Goal: Information Seeking & Learning: Learn about a topic

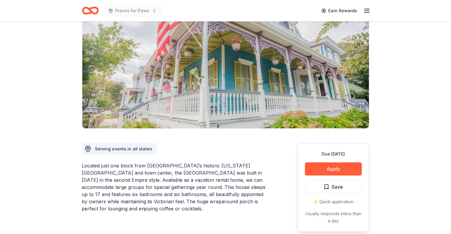
scroll to position [90, 0]
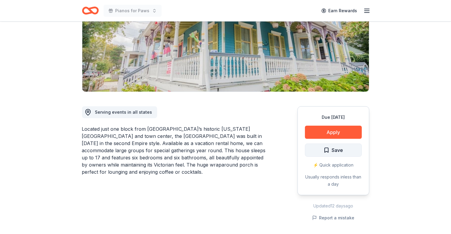
click at [327, 150] on span "Save" at bounding box center [333, 151] width 20 height 8
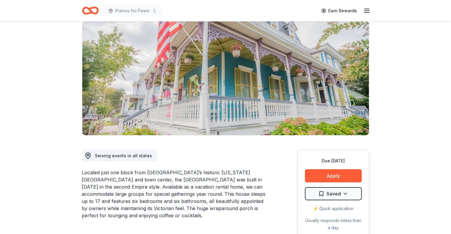
scroll to position [0, 0]
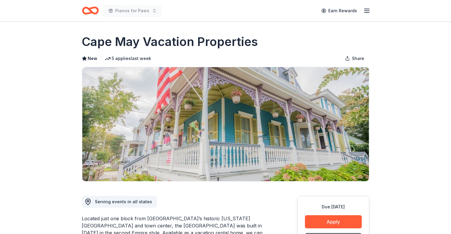
click at [87, 8] on icon "Home" at bounding box center [87, 10] width 9 height 6
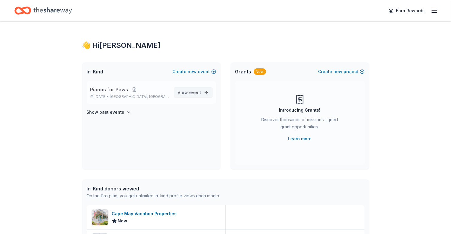
click at [194, 91] on span "event" at bounding box center [195, 92] width 12 height 5
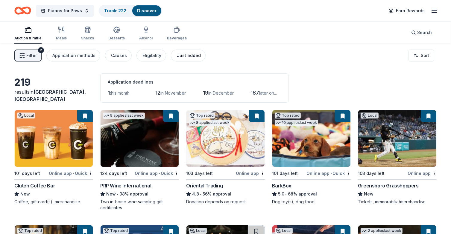
click at [180, 57] on div "Just added" at bounding box center [189, 55] width 24 height 7
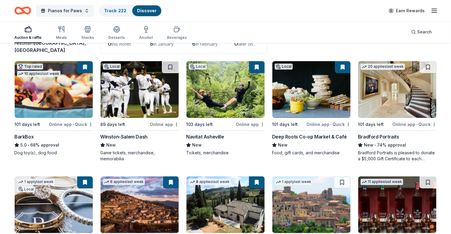
scroll to position [60, 0]
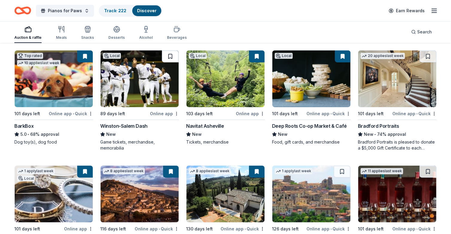
click at [171, 56] on button at bounding box center [170, 57] width 17 height 12
click at [383, 138] on div "New • 74% approval" at bounding box center [397, 134] width 79 height 7
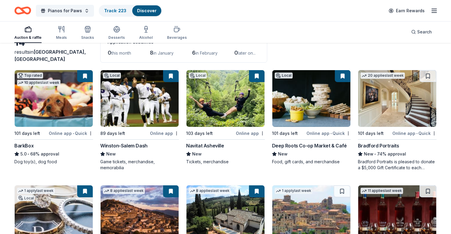
scroll to position [30, 0]
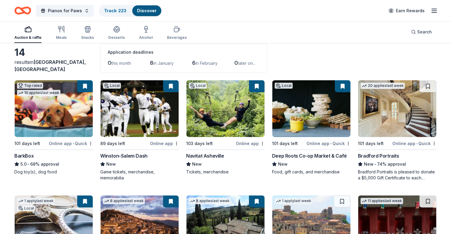
click at [311, 158] on div "Deep Roots Co-op Market & Café" at bounding box center [309, 156] width 75 height 7
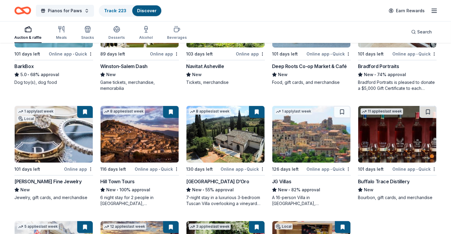
scroll to position [150, 0]
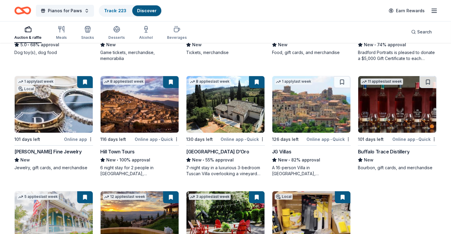
click at [400, 153] on div "Buffalo Trace Distillery" at bounding box center [383, 151] width 51 height 7
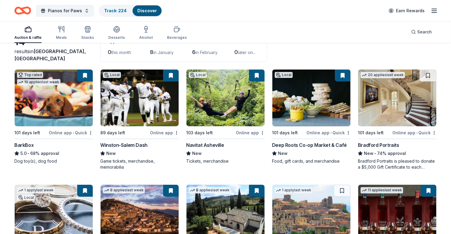
scroll to position [0, 0]
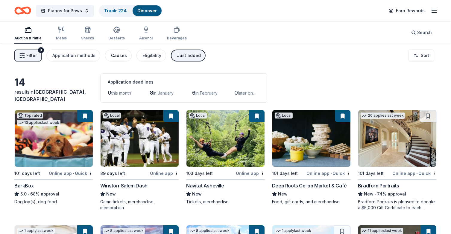
click at [119, 55] on div "Causes" at bounding box center [119, 55] width 16 height 7
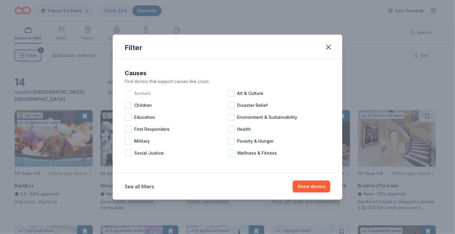
click at [128, 94] on div at bounding box center [128, 93] width 7 height 7
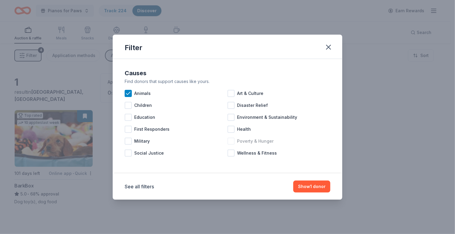
click at [231, 141] on div at bounding box center [231, 141] width 7 height 7
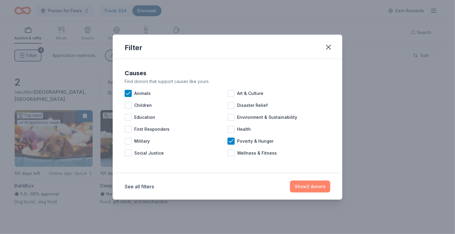
click at [317, 188] on button "Show 2 donors" at bounding box center [310, 187] width 40 height 12
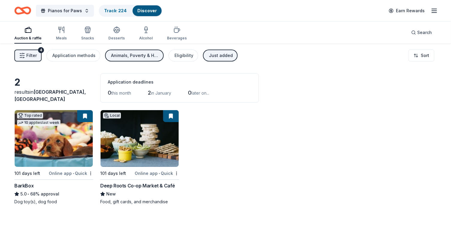
click at [144, 54] on div "Animals, Poverty & Hunger" at bounding box center [135, 55] width 48 height 7
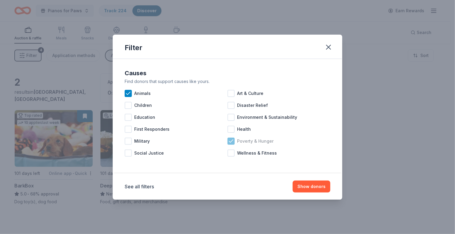
click at [228, 140] on div at bounding box center [231, 141] width 7 height 7
click at [126, 95] on icon at bounding box center [128, 94] width 6 height 6
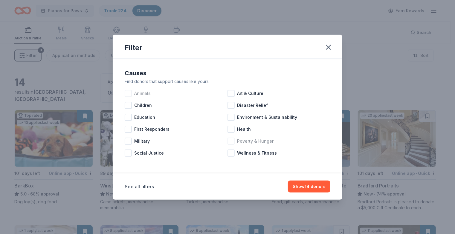
click at [230, 141] on div at bounding box center [231, 141] width 7 height 7
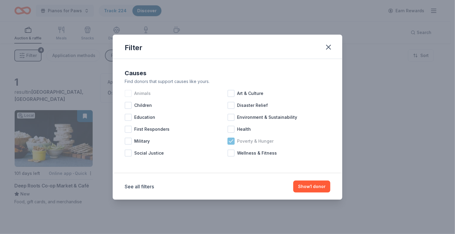
click at [230, 142] on icon at bounding box center [231, 141] width 4 height 3
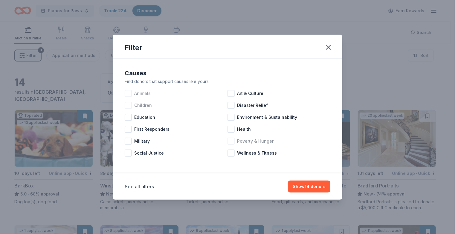
click at [129, 105] on div at bounding box center [128, 105] width 7 height 7
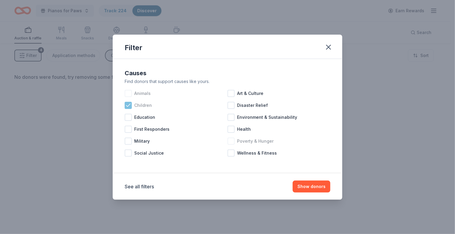
click at [129, 105] on icon at bounding box center [128, 105] width 4 height 3
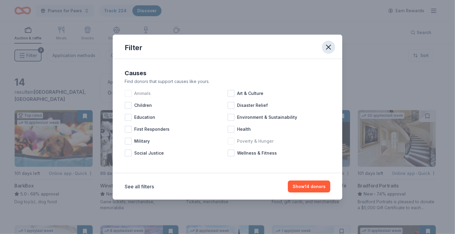
click at [330, 45] on icon "button" at bounding box center [329, 47] width 8 height 8
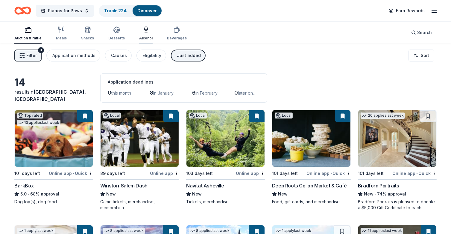
click at [144, 29] on icon "button" at bounding box center [145, 29] width 3 height 0
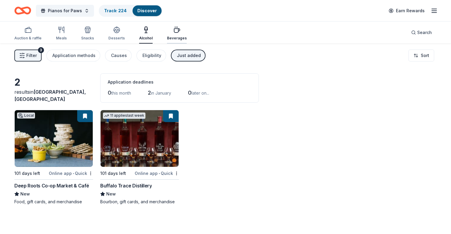
click at [175, 31] on icon "button" at bounding box center [176, 29] width 7 height 7
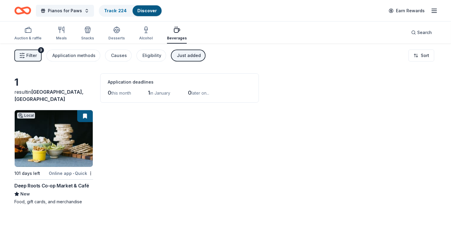
click at [19, 53] on icon "button" at bounding box center [22, 56] width 6 height 6
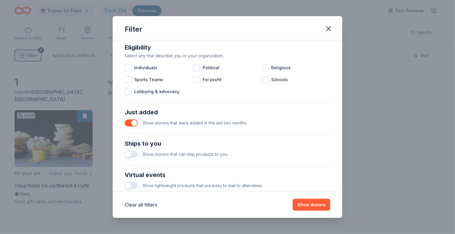
scroll to position [179, 0]
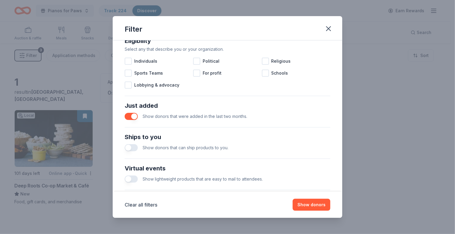
click at [133, 117] on button "button" at bounding box center [131, 116] width 13 height 7
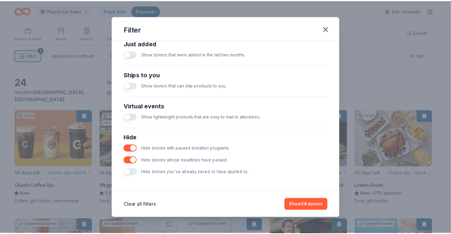
scroll to position [242, 0]
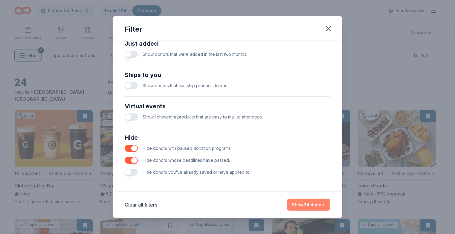
click at [313, 202] on button "Show 24 donors" at bounding box center [308, 205] width 43 height 12
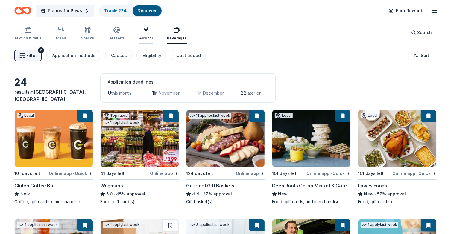
click at [145, 32] on icon "button" at bounding box center [145, 29] width 7 height 7
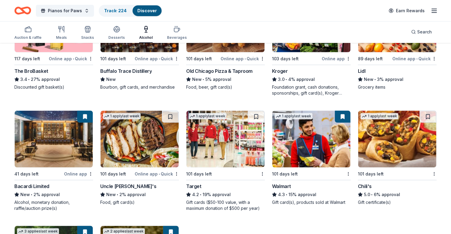
scroll to position [239, 0]
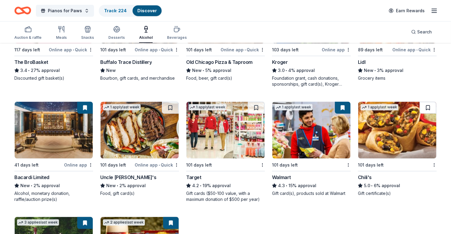
click at [427, 107] on button at bounding box center [427, 108] width 17 height 12
click at [127, 177] on div "Uncle [PERSON_NAME]'s" at bounding box center [128, 177] width 56 height 7
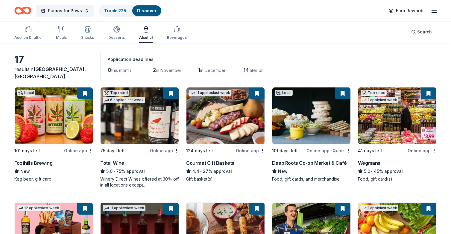
scroll to position [0, 0]
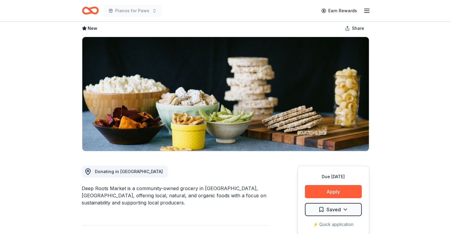
scroll to position [90, 0]
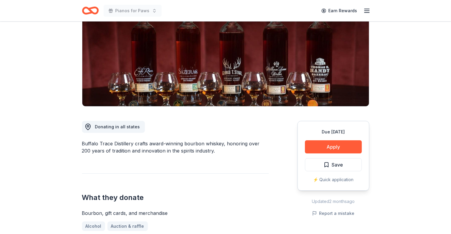
scroll to position [60, 0]
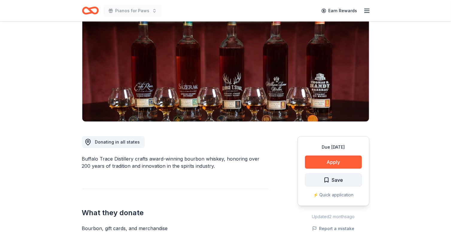
click at [325, 180] on span "Save" at bounding box center [333, 180] width 20 height 8
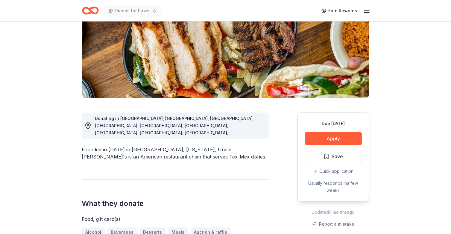
scroll to position [60, 0]
